Goal: Complete application form

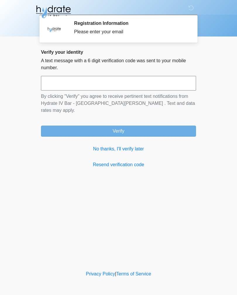
click at [88, 84] on input "text" at bounding box center [118, 83] width 155 height 15
type input "******"
click at [136, 127] on button "Verify" at bounding box center [118, 131] width 155 height 11
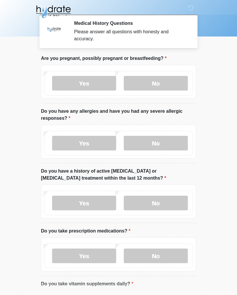
click at [161, 82] on label "No" at bounding box center [156, 83] width 64 height 15
click at [159, 145] on label "No" at bounding box center [156, 143] width 64 height 15
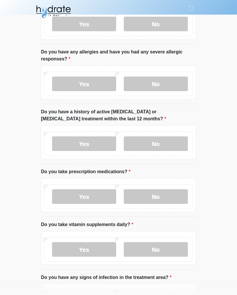
click at [161, 138] on label "No" at bounding box center [156, 143] width 64 height 15
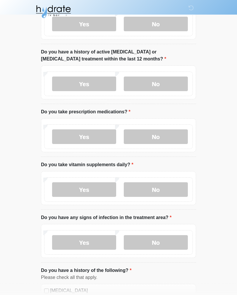
scroll to position [119, 0]
click at [75, 142] on label "Yes" at bounding box center [84, 137] width 64 height 15
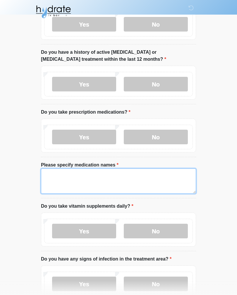
click at [106, 178] on textarea "Please specify medication names" at bounding box center [118, 181] width 155 height 25
click at [68, 175] on textarea "**********" at bounding box center [118, 181] width 155 height 25
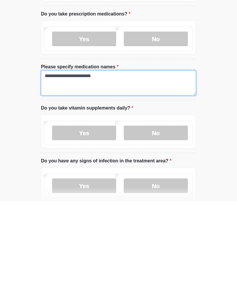
scroll to position [124, 0]
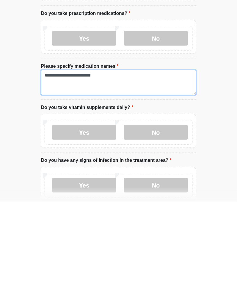
type textarea "**********"
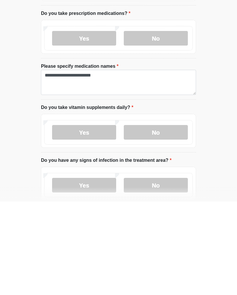
click at [92, 218] on label "Yes" at bounding box center [84, 225] width 64 height 15
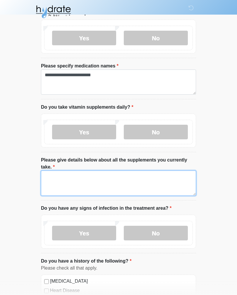
click at [110, 171] on textarea "Please give details below about all the supplements you currently take." at bounding box center [118, 183] width 155 height 25
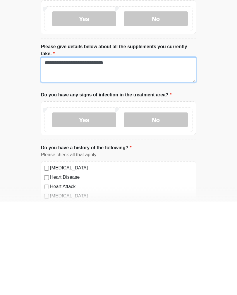
scroll to position [238, 0]
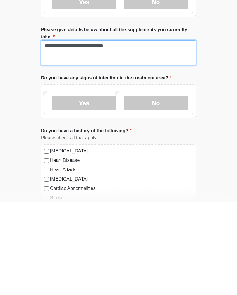
type textarea "**********"
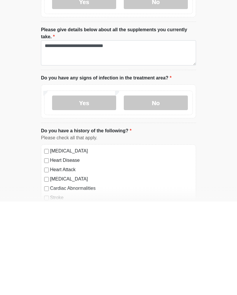
click at [160, 189] on label "No" at bounding box center [156, 196] width 64 height 15
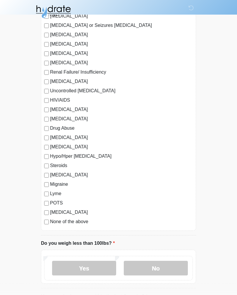
scroll to position [576, 0]
click at [152, 270] on label "No" at bounding box center [156, 268] width 64 height 15
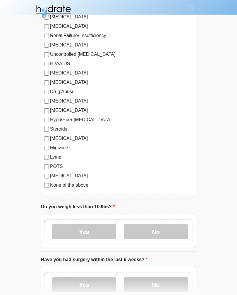
scroll to position [659, 0]
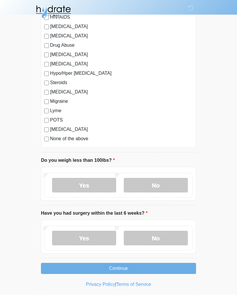
click at [155, 237] on label "No" at bounding box center [156, 238] width 64 height 15
click at [122, 266] on button "Continue" at bounding box center [118, 268] width 155 height 11
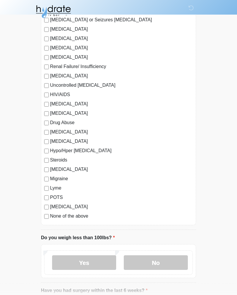
scroll to position [583, 0]
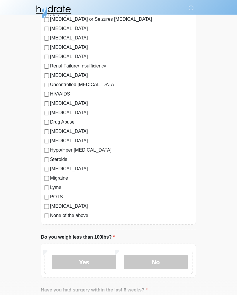
click at [157, 261] on label "No" at bounding box center [156, 262] width 64 height 15
click at [159, 261] on label "No" at bounding box center [156, 262] width 64 height 15
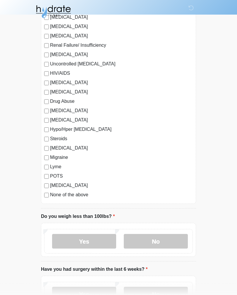
scroll to position [659, 0]
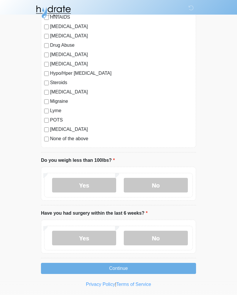
click at [157, 236] on label "No" at bounding box center [156, 238] width 64 height 15
click at [129, 265] on button "Continue" at bounding box center [118, 268] width 155 height 11
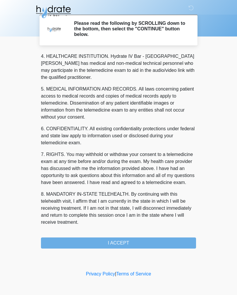
scroll to position [168, 0]
click at [125, 239] on button "I ACCEPT" at bounding box center [118, 242] width 155 height 11
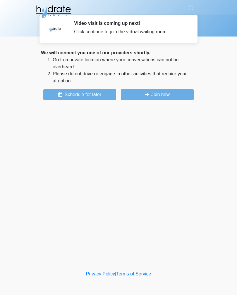
click at [161, 98] on button "Join now" at bounding box center [157, 94] width 73 height 11
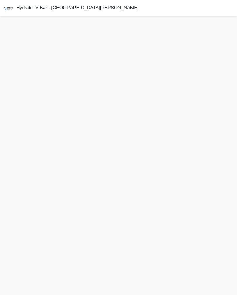
scroll to position [2, 0]
